Goal: Transaction & Acquisition: Subscribe to service/newsletter

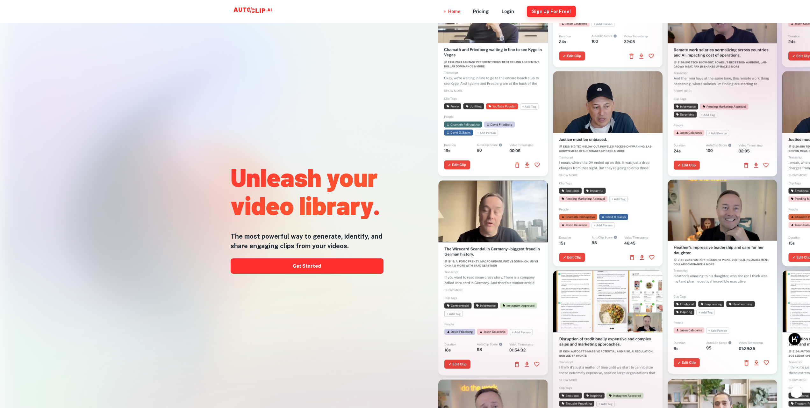
click at [556, 13] on button "Sign Up for free!" at bounding box center [551, 11] width 49 height 11
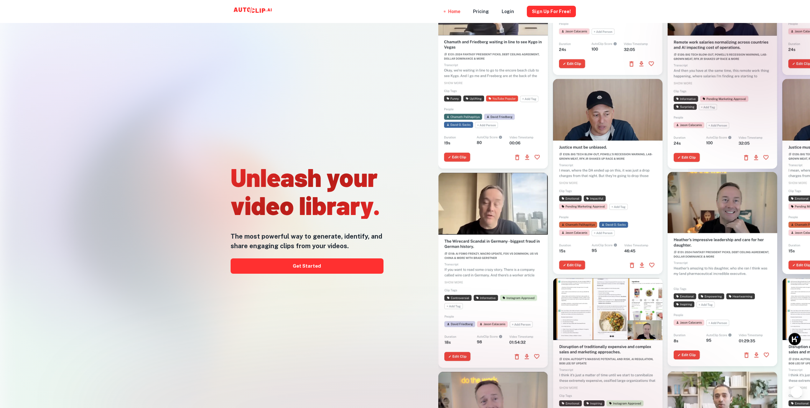
click at [343, 257] on div "Unleash your video library. The most powerful way to generate, identify, and sh…" at bounding box center [307, 217] width 153 height 408
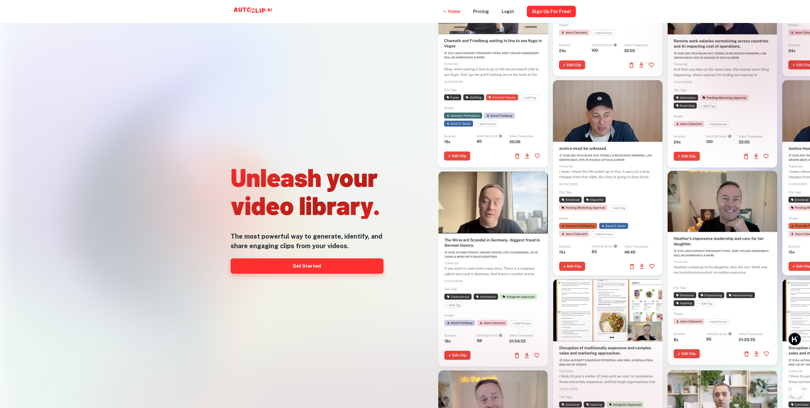
click at [324, 272] on link "Get Started" at bounding box center [307, 265] width 153 height 15
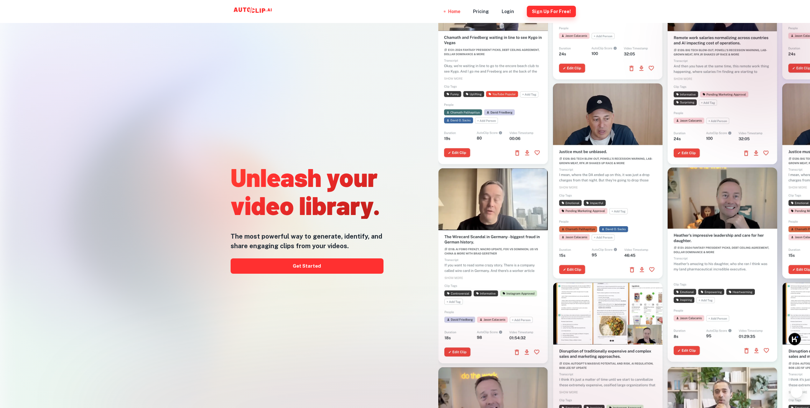
click at [553, 11] on button "Sign Up for free!" at bounding box center [551, 11] width 49 height 11
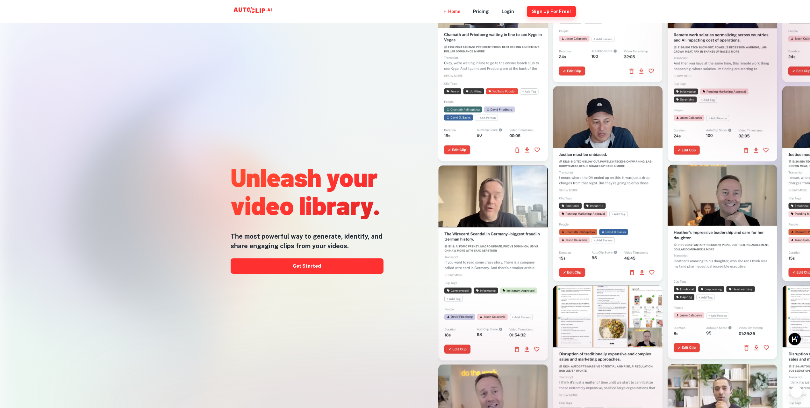
click at [548, 14] on button "Sign Up for free!" at bounding box center [551, 11] width 49 height 11
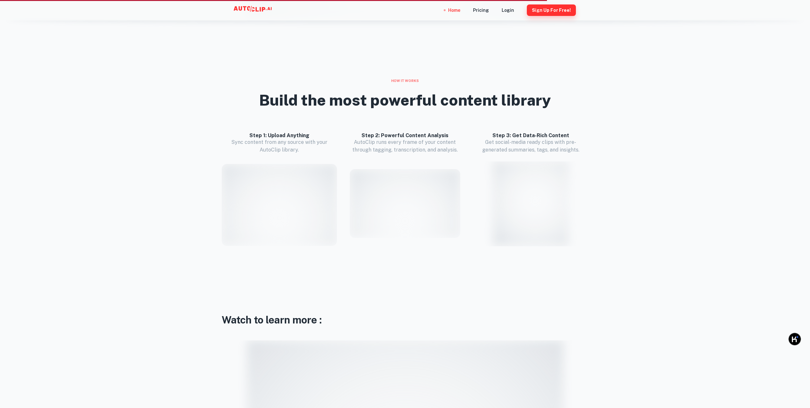
scroll to position [344, 0]
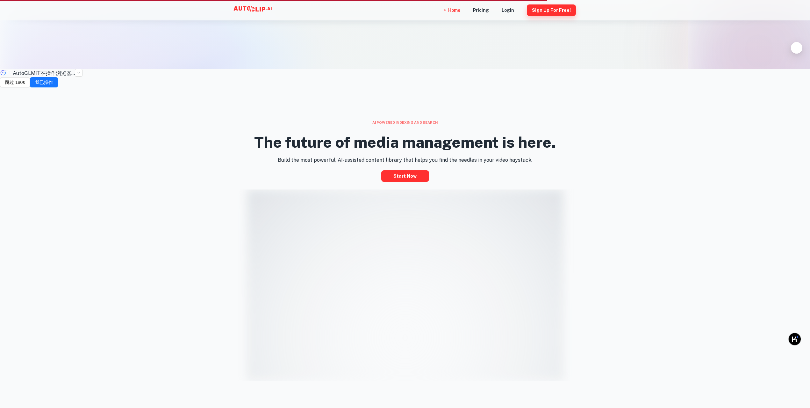
click at [553, 11] on button "Sign Up for free!" at bounding box center [551, 9] width 49 height 11
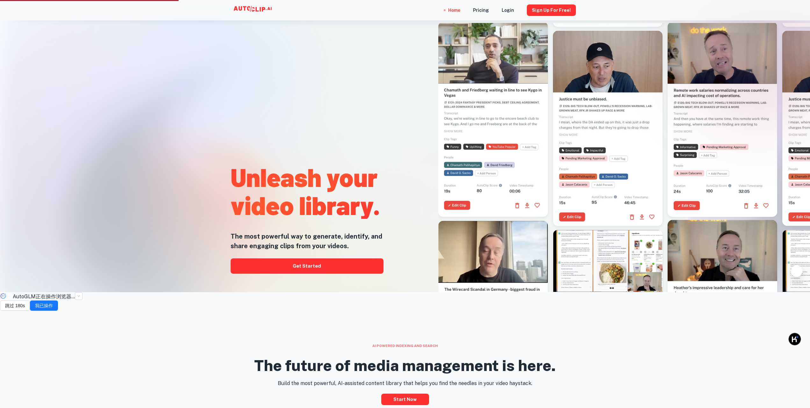
scroll to position [0, 0]
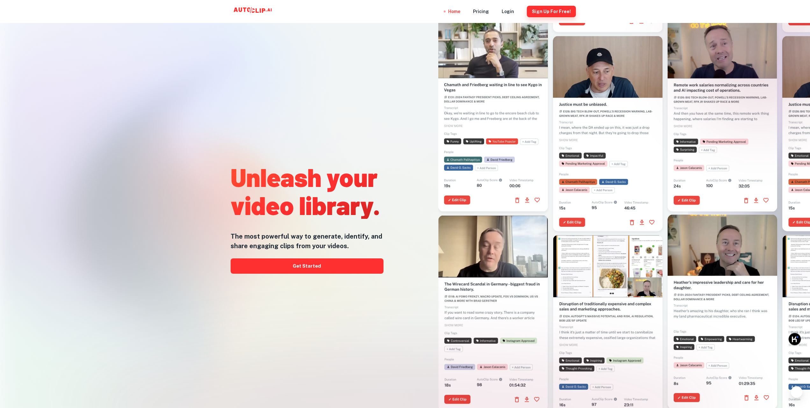
click at [546, 10] on button "Sign Up for free!" at bounding box center [551, 11] width 49 height 11
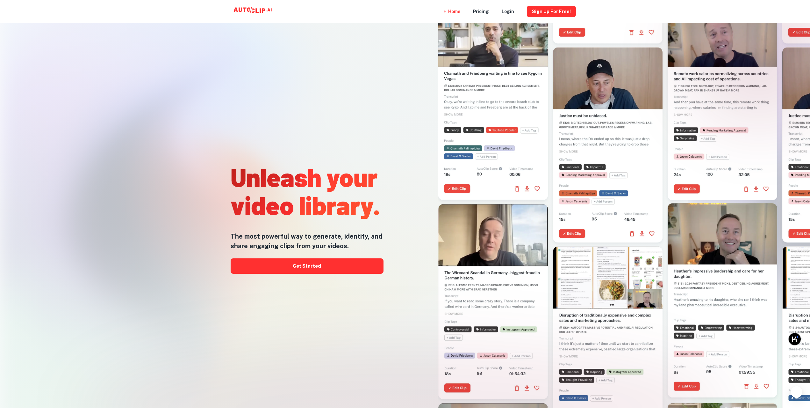
click at [503, 10] on nav "Home Pricing Login Sign Up for free!" at bounding box center [512, 11] width 128 height 23
click at [508, 11] on div "Login" at bounding box center [508, 11] width 12 height 23
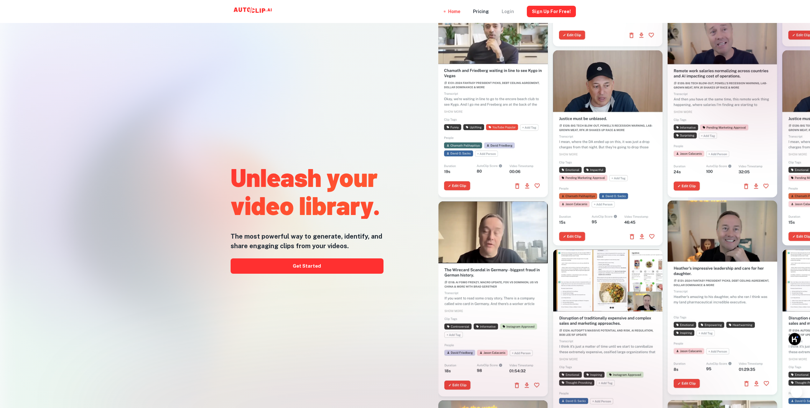
click at [511, 13] on div "Login" at bounding box center [508, 11] width 12 height 23
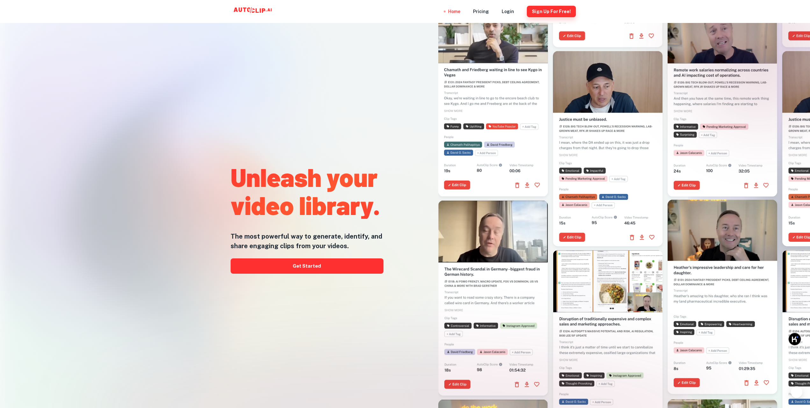
click at [548, 12] on button "Sign Up for free!" at bounding box center [551, 11] width 49 height 11
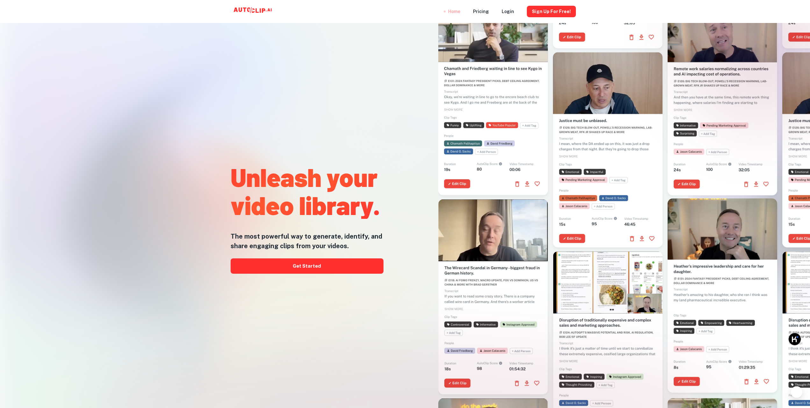
click at [461, 13] on div "Home" at bounding box center [454, 11] width 12 height 23
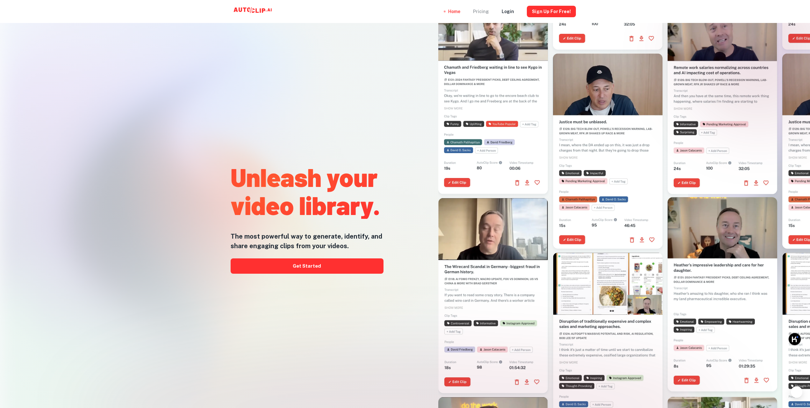
click at [487, 12] on div "Pricing" at bounding box center [481, 11] width 16 height 23
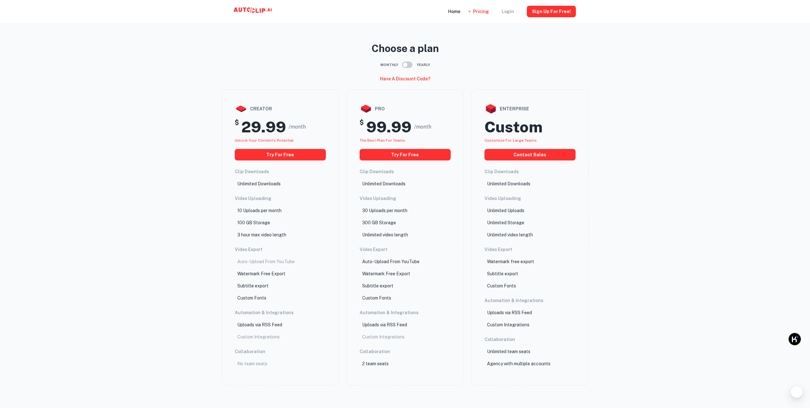
click at [510, 11] on div "Login" at bounding box center [508, 11] width 12 height 23
click at [501, 11] on nav "Home Pricing Login Sign Up for free!" at bounding box center [512, 11] width 128 height 23
click at [507, 10] on div "Login" at bounding box center [508, 11] width 12 height 23
click at [549, 11] on button "Sign Up for free!" at bounding box center [551, 11] width 49 height 11
click at [545, 11] on button "Sign Up for free!" at bounding box center [551, 11] width 49 height 11
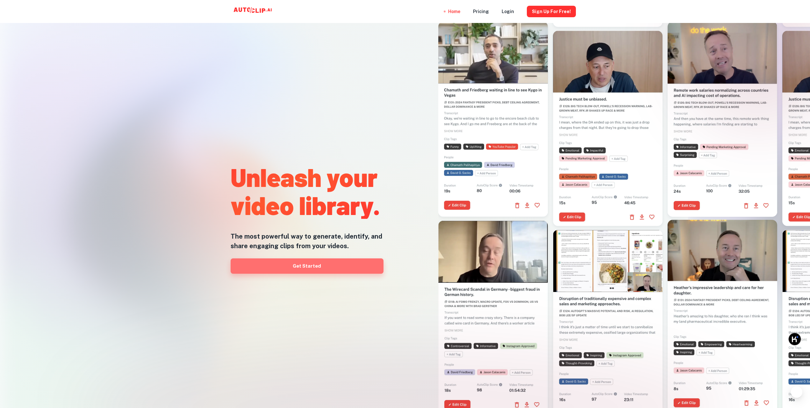
click at [323, 260] on link "Get Started" at bounding box center [307, 265] width 153 height 15
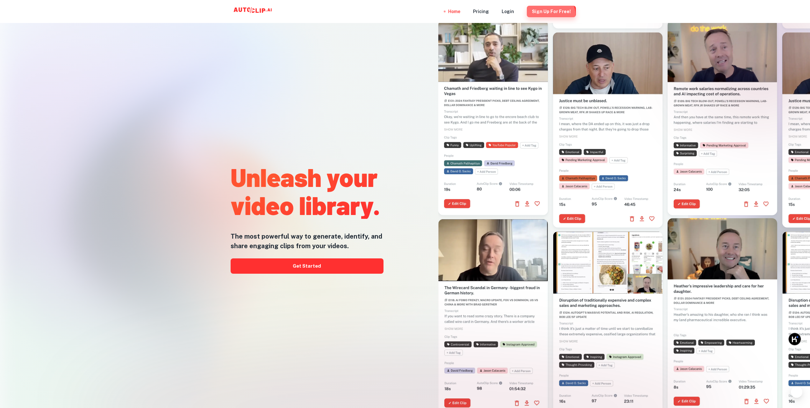
click at [551, 15] on button "Sign Up for free!" at bounding box center [551, 11] width 49 height 11
